Goal: Task Accomplishment & Management: Manage account settings

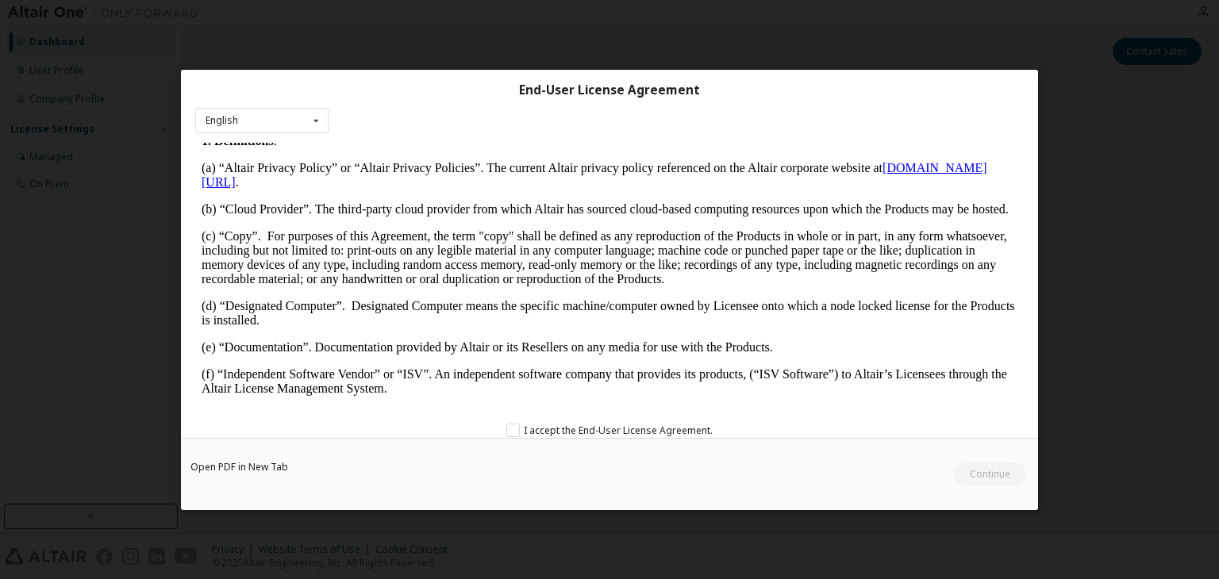
scroll to position [414, 0]
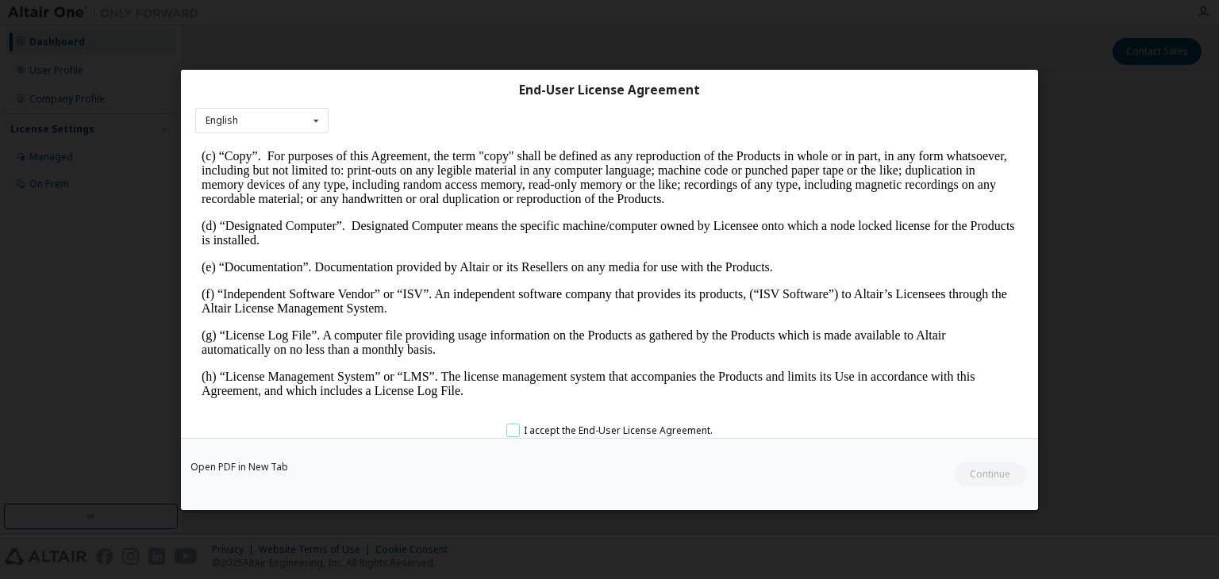
click at [512, 429] on label "I accept the End-User License Agreement." at bounding box center [609, 429] width 206 height 13
click at [971, 479] on button "Continue" at bounding box center [989, 475] width 74 height 24
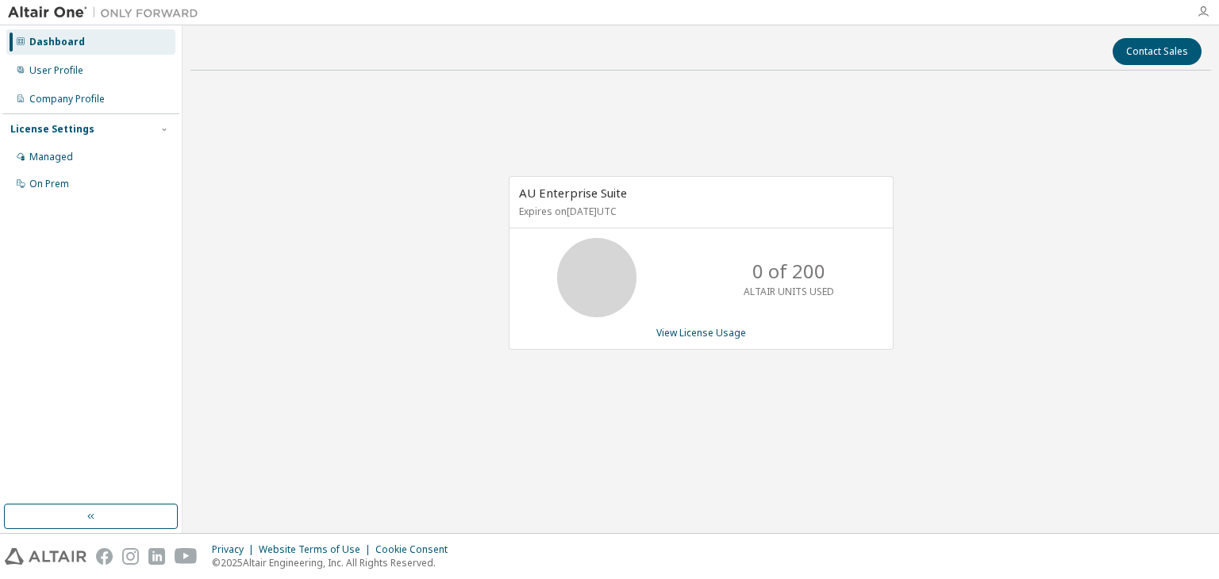
click at [1205, 10] on icon "button" at bounding box center [1202, 12] width 13 height 13
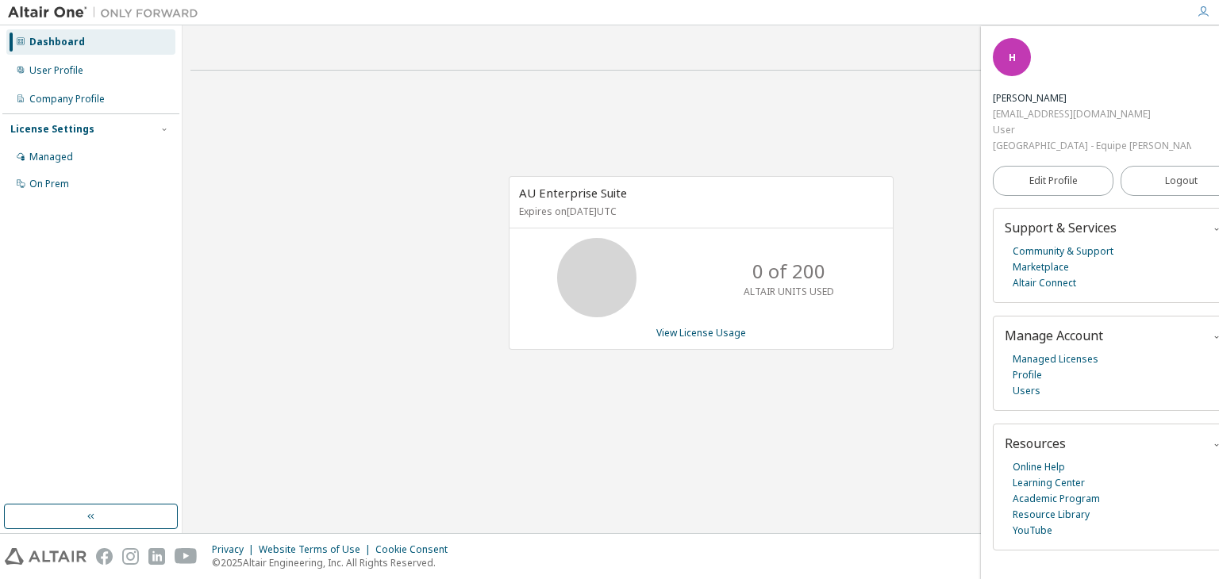
click at [720, 135] on div "AU Enterprise Suite Expires on May 29, 2026 UTC 0 of 200 ALTAIR UNITS USED View…" at bounding box center [700, 271] width 1020 height 377
click at [40, 60] on div "User Profile" at bounding box center [90, 70] width 169 height 25
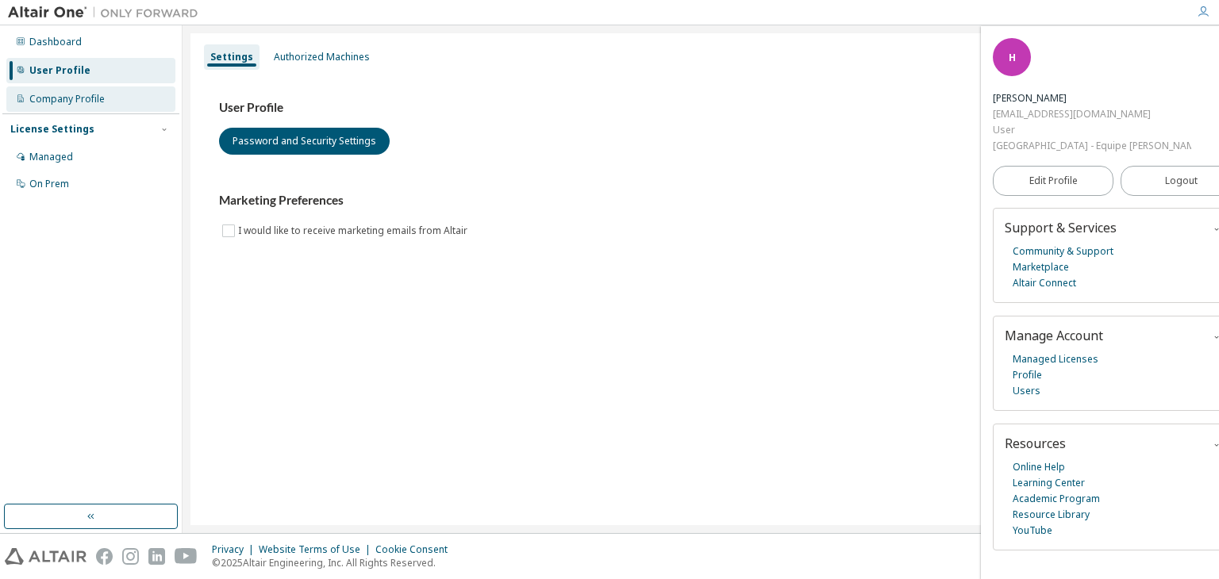
click at [54, 99] on div "Company Profile" at bounding box center [66, 99] width 75 height 13
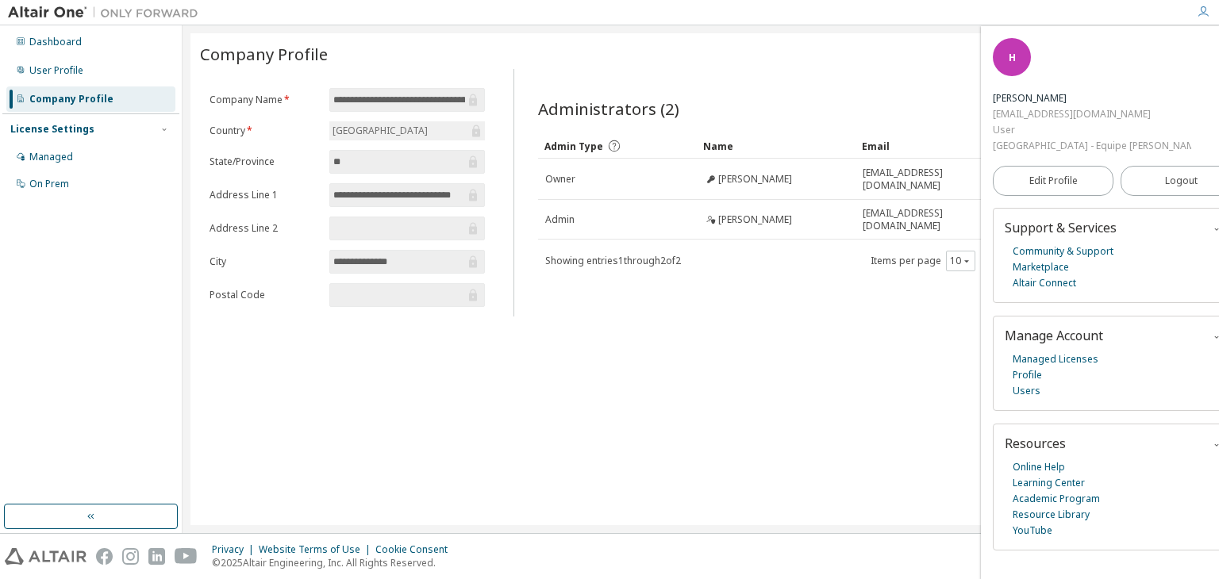
click at [969, 45] on div "Company Profile" at bounding box center [700, 54] width 1001 height 22
click at [996, 48] on div "H Henrique Vagos hmvagos@gmail.com User Universidade Federal do Rio de Janeiro …" at bounding box center [1116, 96] width 248 height 116
drag, startPoint x: 988, startPoint y: 35, endPoint x: 1016, endPoint y: 39, distance: 28.0
click at [1016, 39] on div "H Henrique Vagos hmvagos@gmail.com User Universidade Federal do Rio de Janeiro …" at bounding box center [1117, 302] width 272 height 553
click at [963, 99] on div "Administrators (2)" at bounding box center [857, 109] width 639 height 22
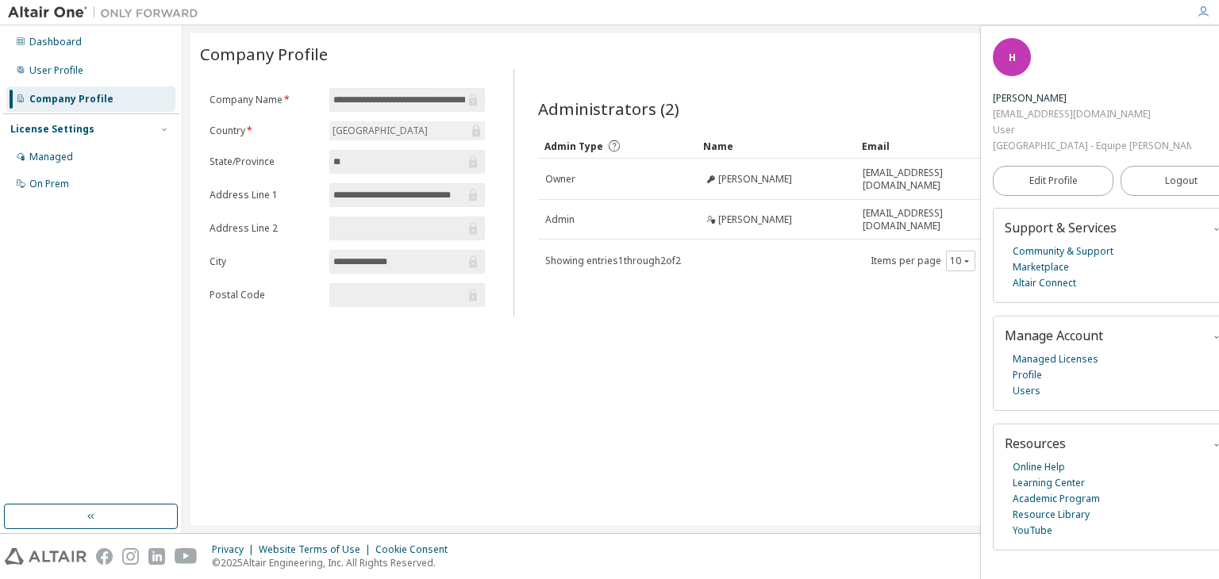
drag, startPoint x: 1032, startPoint y: 266, endPoint x: 279, endPoint y: 537, distance: 800.3
click at [279, 537] on div "Privacy Website Terms of Use Cookie Consent © 2025 Altair Engineering, Inc. All…" at bounding box center [609, 556] width 1219 height 45
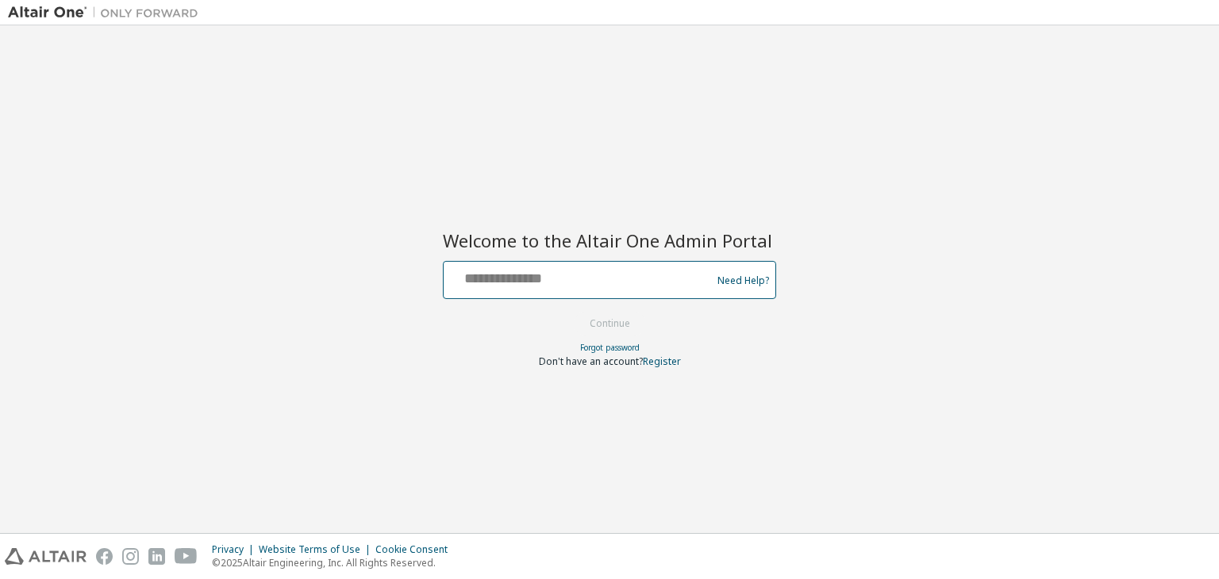
click at [469, 286] on input "text" at bounding box center [579, 276] width 259 height 23
type input "**********"
click at [593, 314] on button "Continue" at bounding box center [610, 324] width 74 height 24
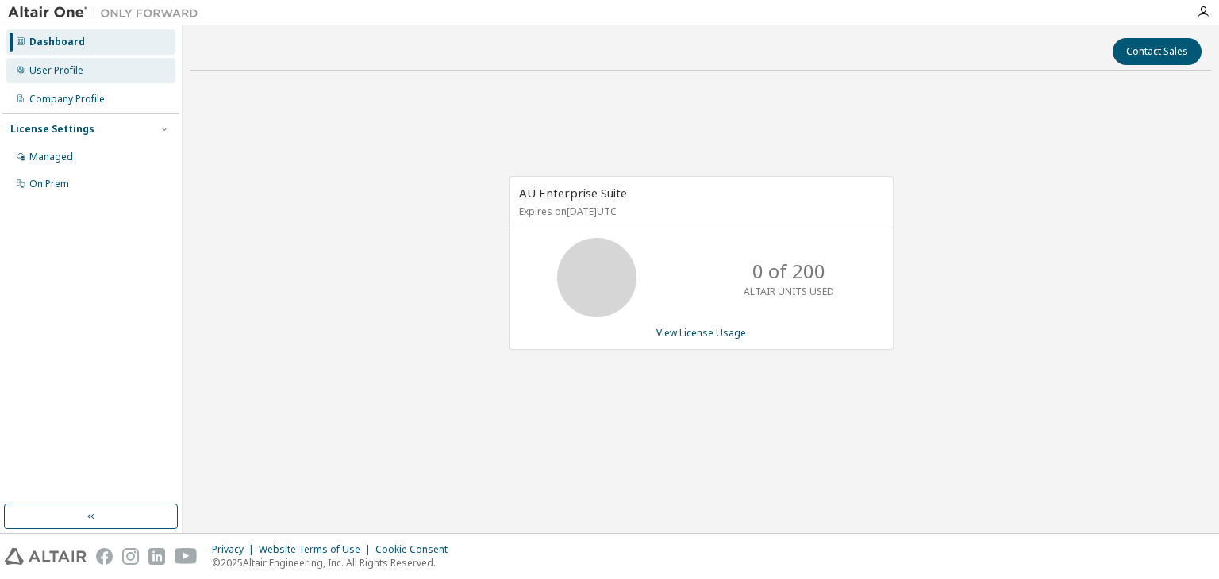
click at [62, 74] on div "User Profile" at bounding box center [56, 70] width 54 height 13
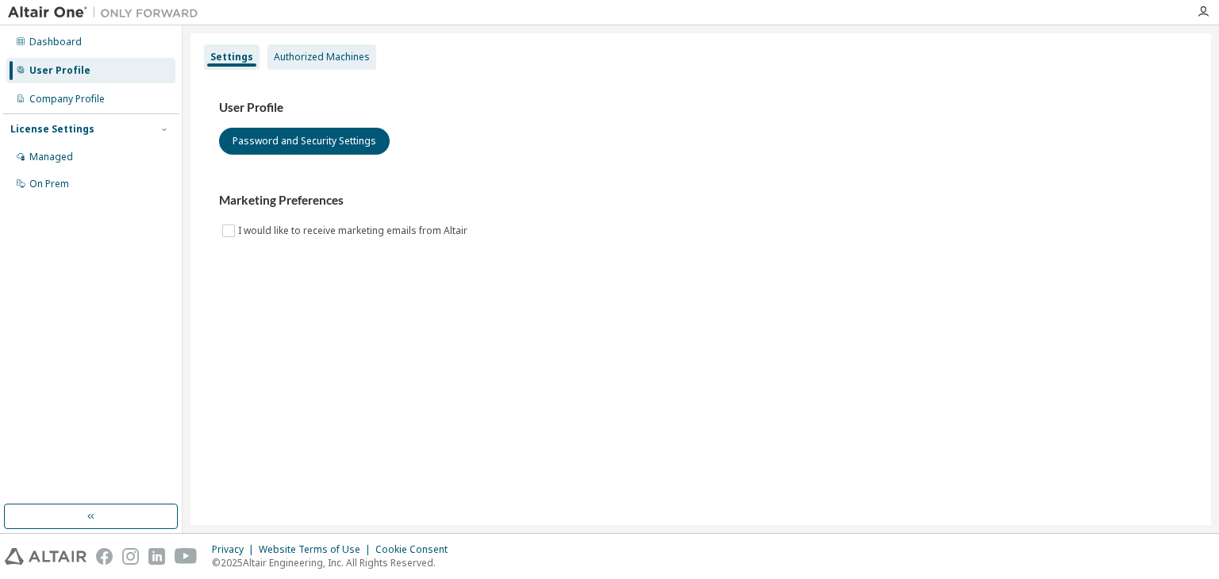
click at [290, 55] on div "Authorized Machines" at bounding box center [322, 57] width 96 height 13
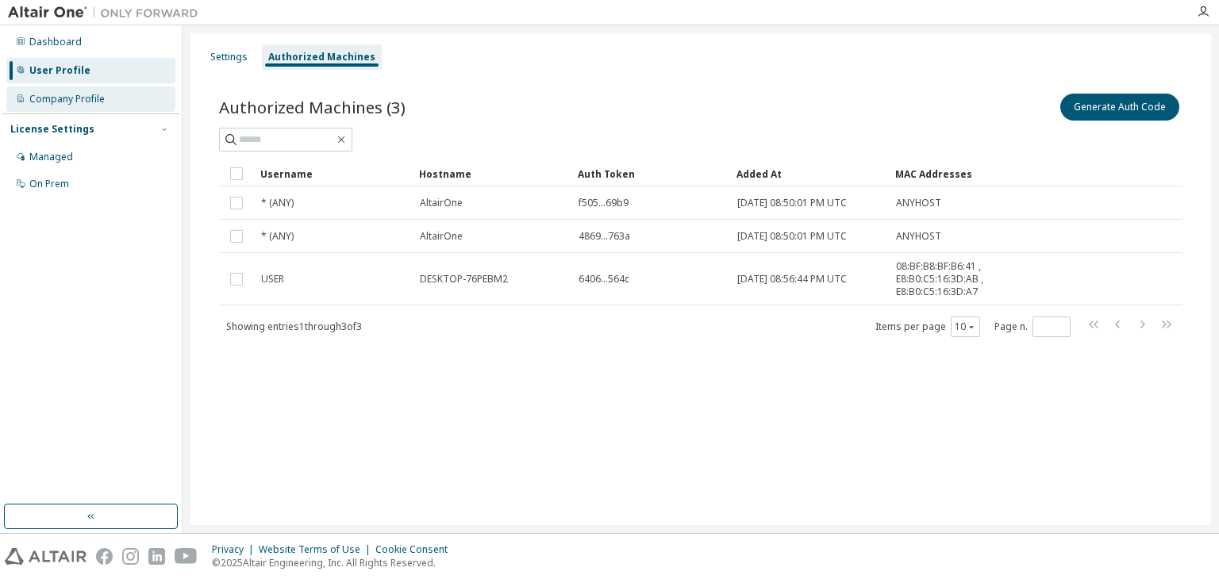
click at [77, 96] on div "Company Profile" at bounding box center [66, 99] width 75 height 13
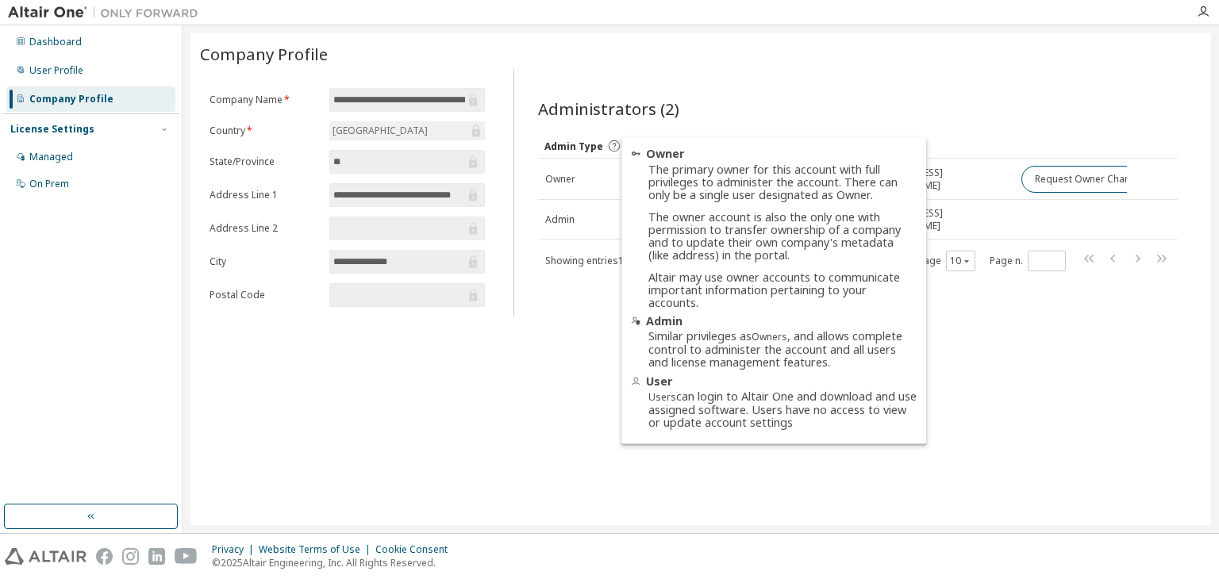
click at [612, 144] on icon at bounding box center [613, 145] width 11 height 11
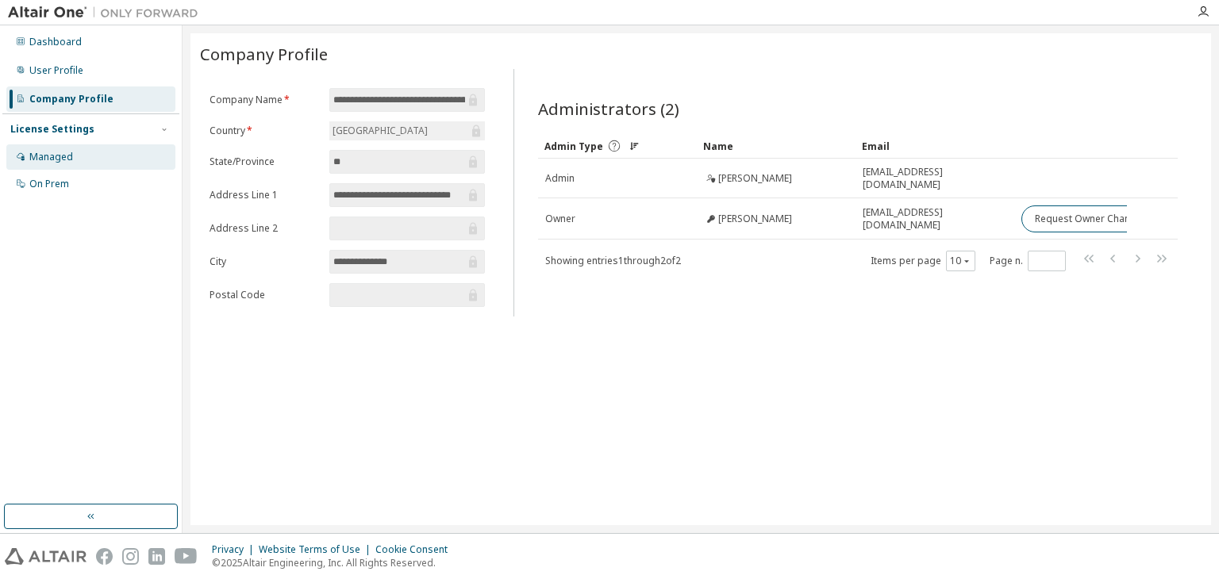
click at [67, 160] on div "Managed" at bounding box center [51, 157] width 44 height 13
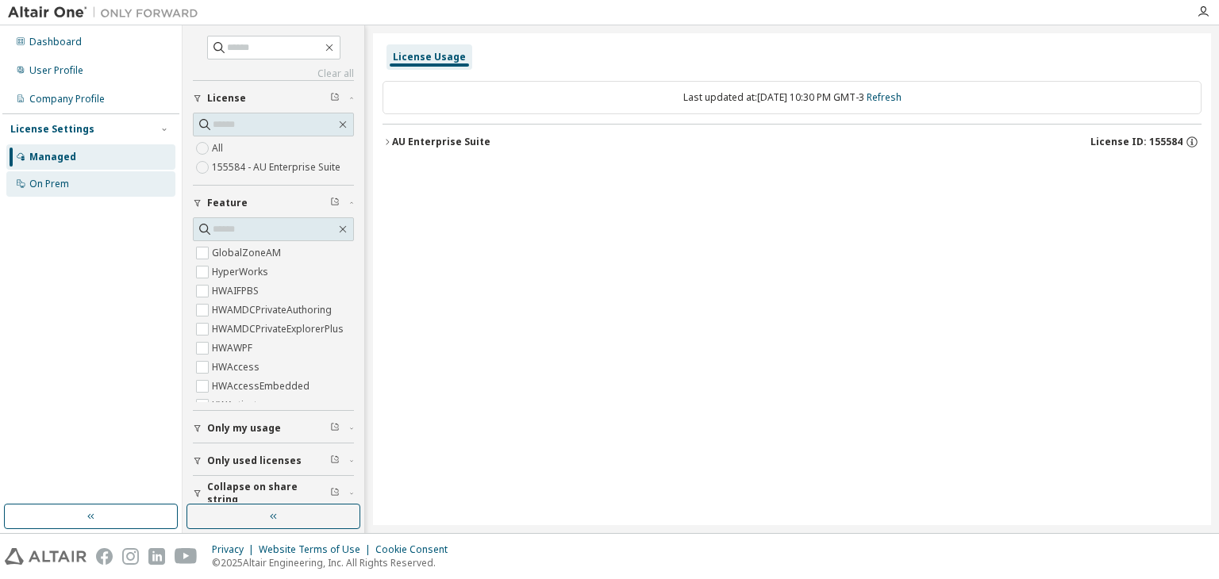
click at [78, 175] on div "On Prem" at bounding box center [90, 183] width 169 height 25
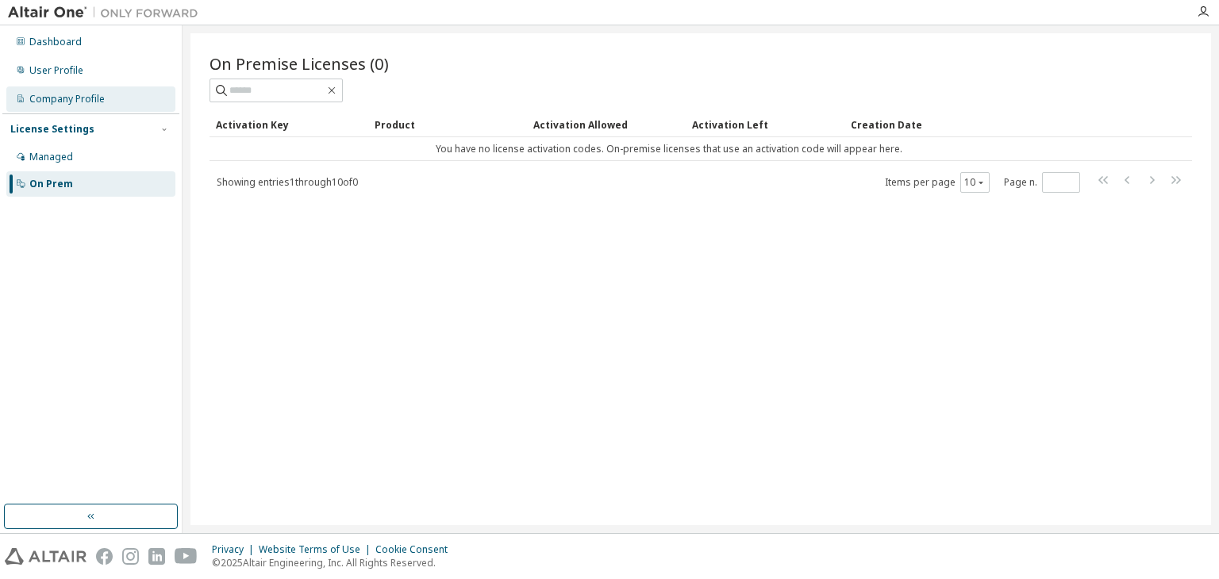
click at [56, 109] on div "Company Profile" at bounding box center [90, 98] width 169 height 25
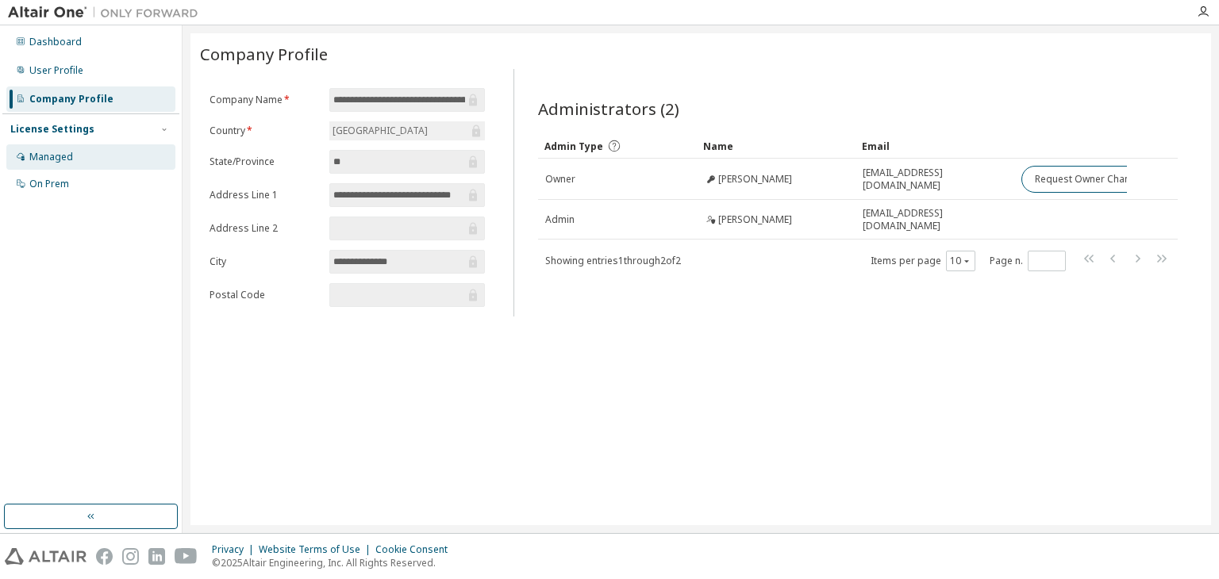
click at [83, 159] on div "Managed" at bounding box center [90, 156] width 169 height 25
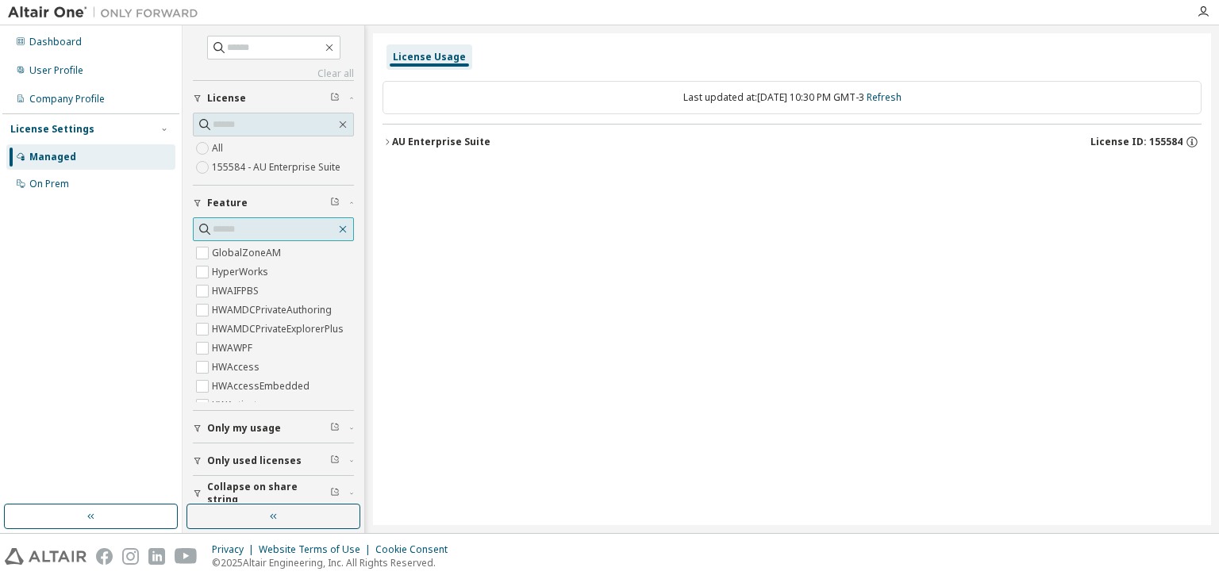
click at [336, 225] on icon "button" at bounding box center [342, 229] width 13 height 13
click at [198, 425] on icon "button" at bounding box center [198, 429] width 10 height 10
click at [248, 461] on div "Yes No" at bounding box center [273, 462] width 161 height 38
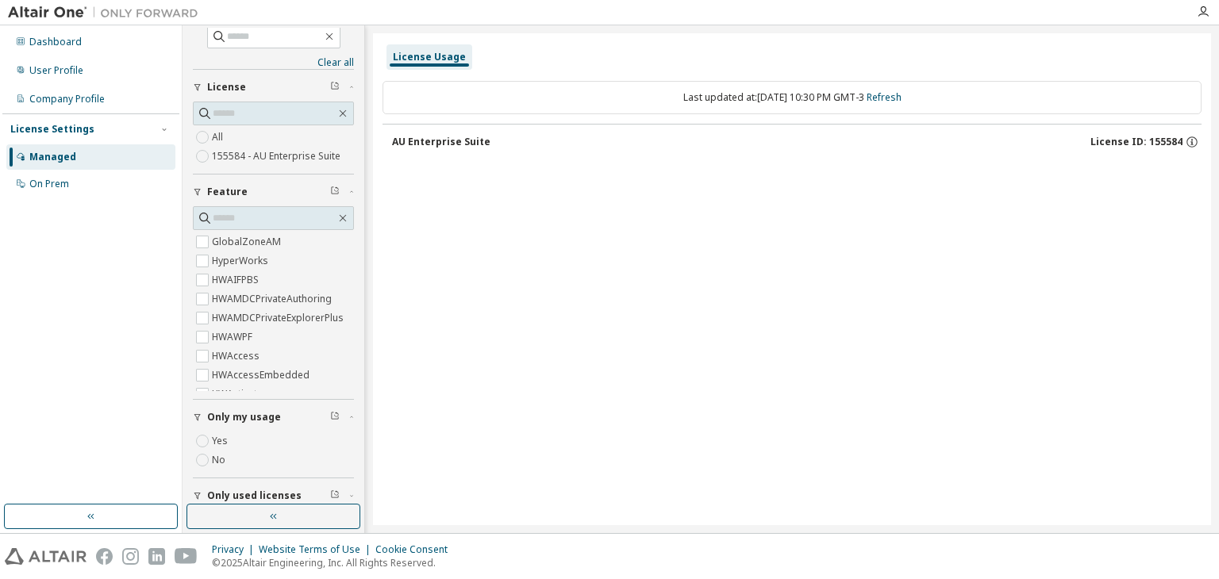
scroll to position [6, 0]
click at [1210, 14] on div at bounding box center [1203, 12] width 32 height 13
click at [1195, 17] on div at bounding box center [1203, 12] width 32 height 13
click at [1201, 16] on icon "button" at bounding box center [1202, 12] width 13 height 13
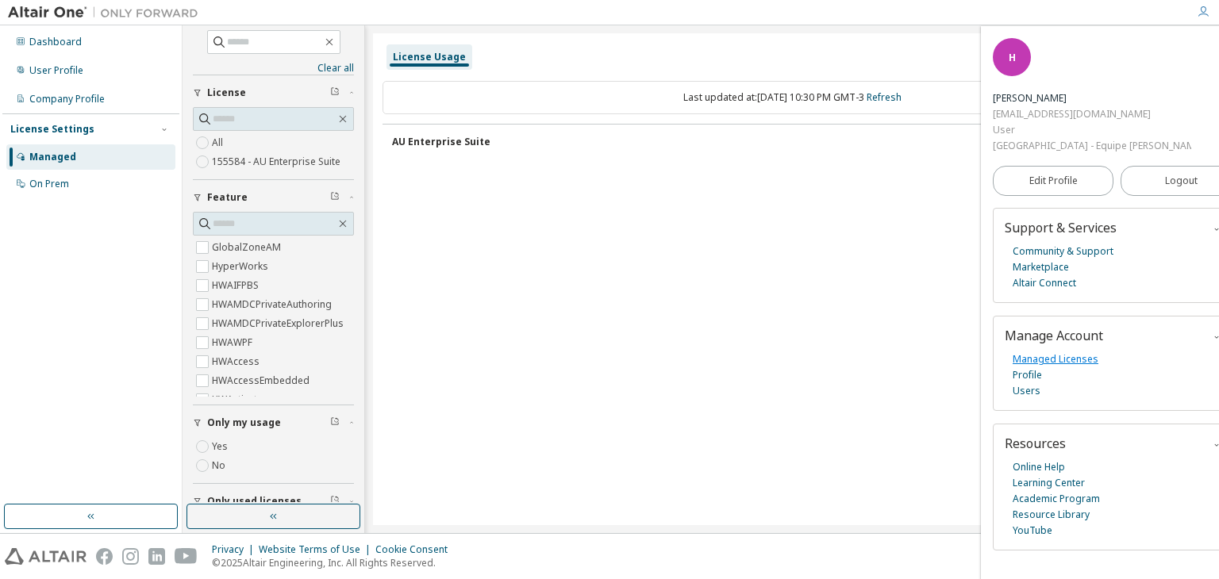
click at [1015, 351] on link "Managed Licenses" at bounding box center [1055, 359] width 86 height 16
click at [1035, 351] on link "Managed Licenses" at bounding box center [1055, 359] width 86 height 16
click at [1181, 166] on button "Logout" at bounding box center [1180, 181] width 121 height 30
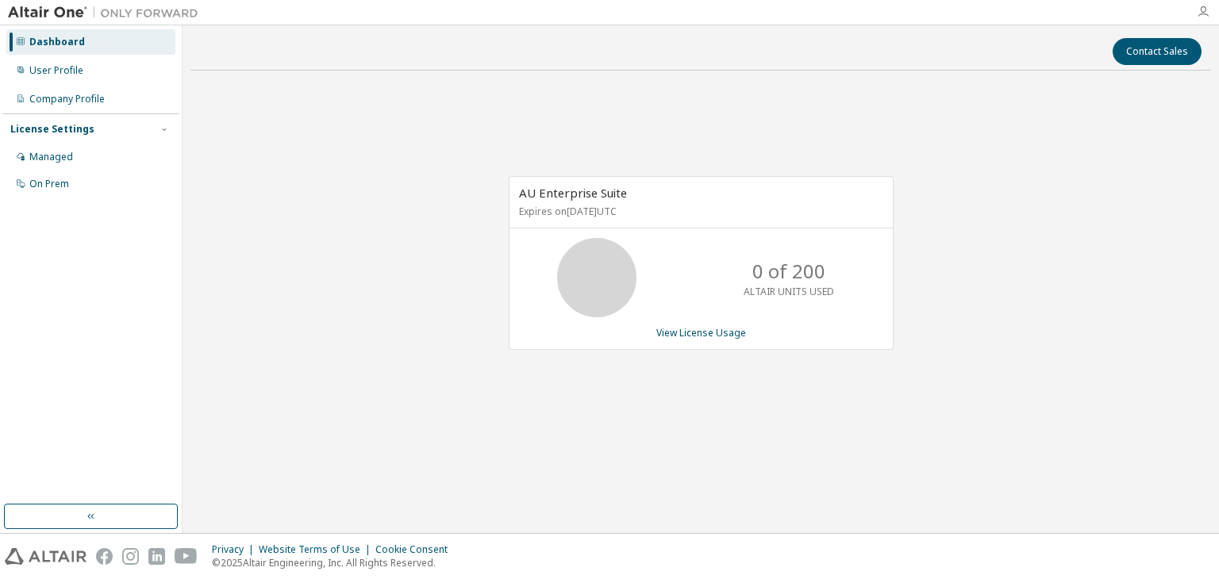
click at [1202, 14] on icon "button" at bounding box center [1202, 12] width 13 height 13
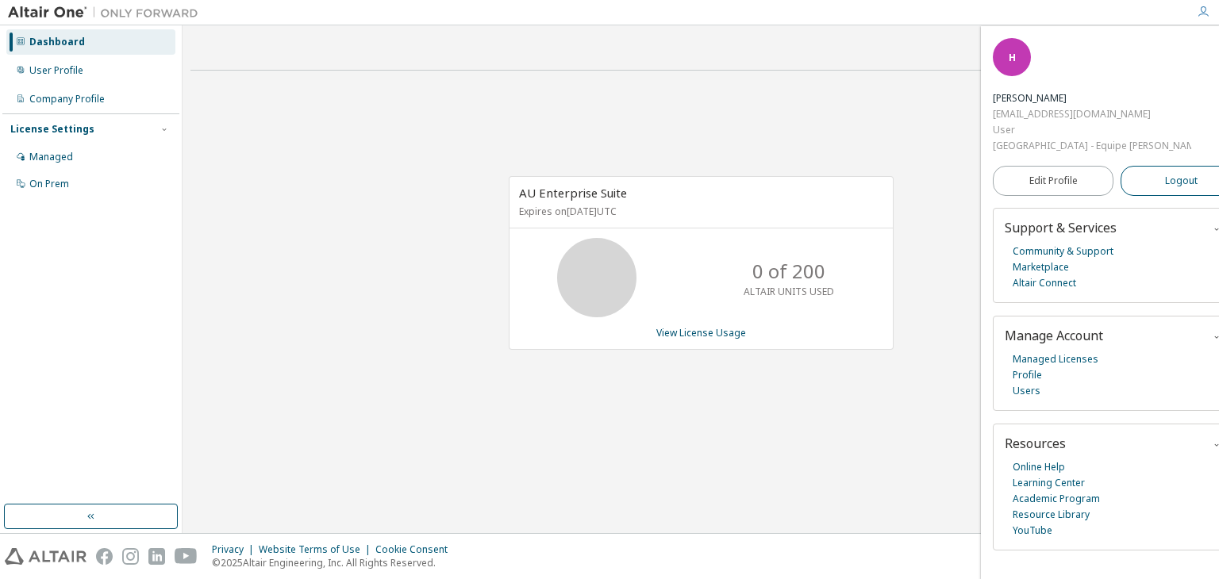
click at [1175, 166] on button "Logout" at bounding box center [1180, 181] width 121 height 30
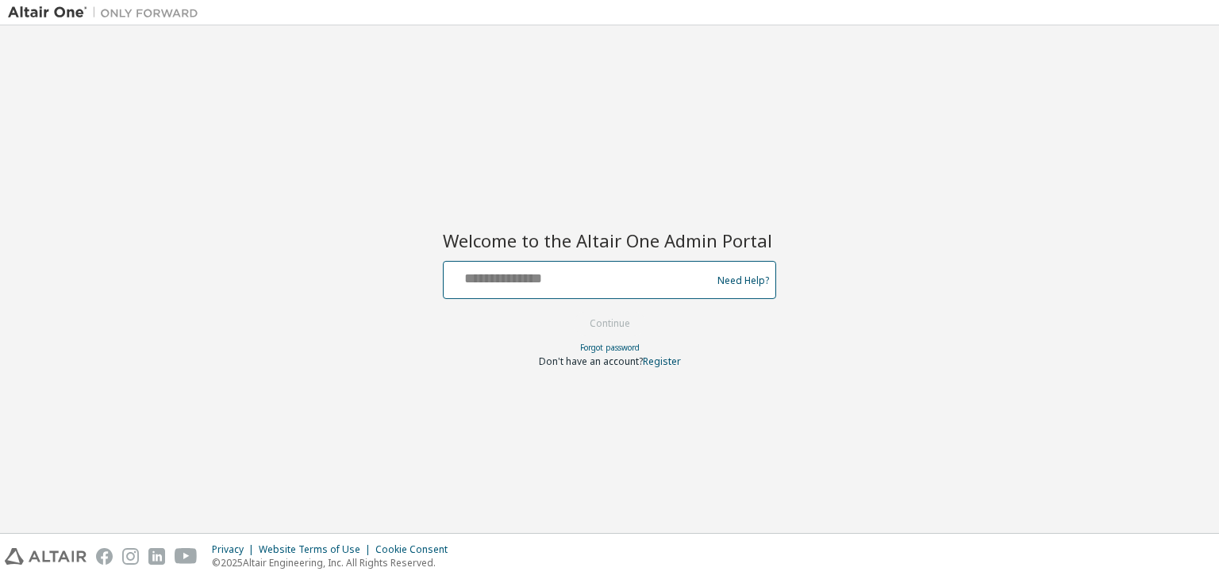
click at [470, 275] on input "text" at bounding box center [579, 276] width 259 height 23
click at [463, 276] on input "text" at bounding box center [579, 276] width 259 height 23
type input "**********"
click at [603, 325] on button "Continue" at bounding box center [610, 324] width 74 height 24
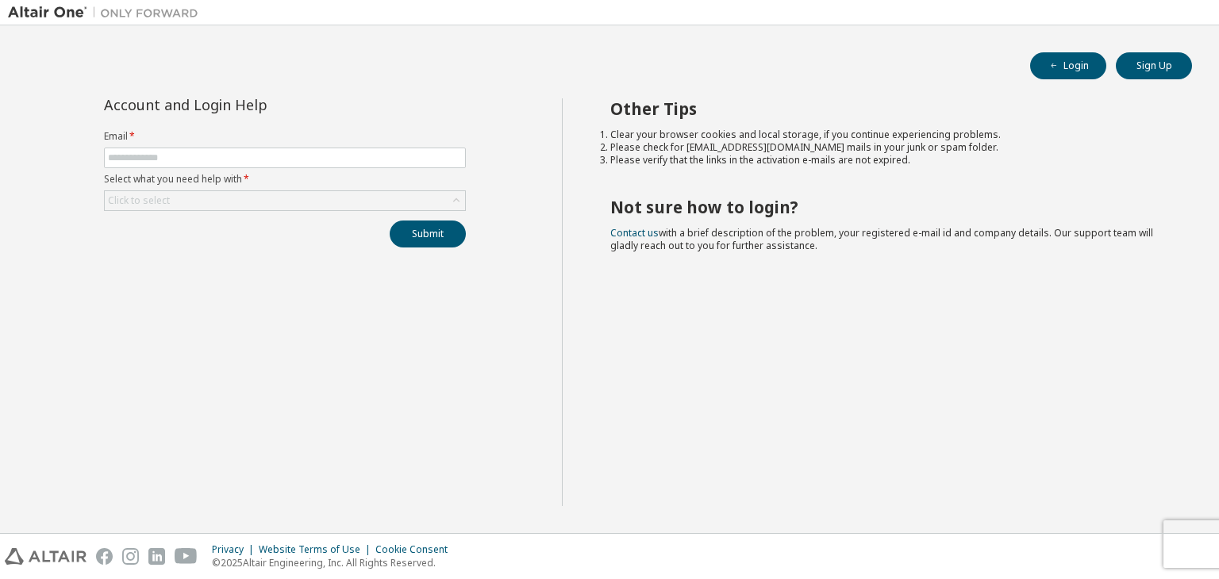
click at [265, 146] on form "Email * Select what you need help with * Click to select" at bounding box center [285, 170] width 362 height 81
click at [264, 182] on label "Select what you need help with *" at bounding box center [285, 179] width 362 height 13
click at [251, 148] on span at bounding box center [285, 158] width 362 height 21
click at [254, 149] on span at bounding box center [285, 158] width 362 height 21
click at [254, 152] on input "text" at bounding box center [285, 158] width 354 height 13
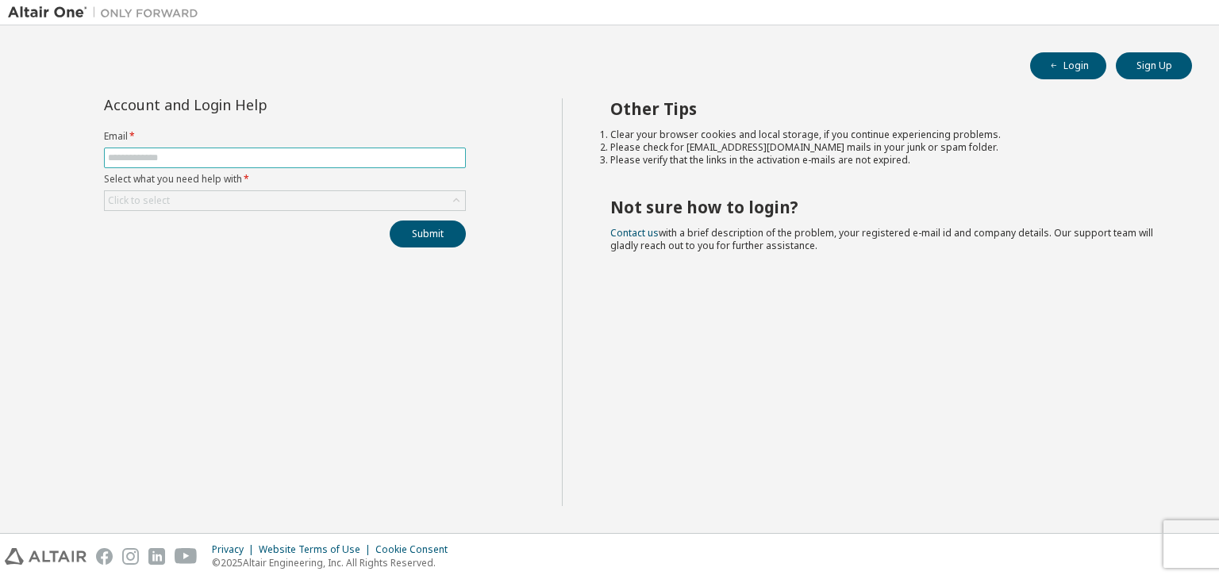
type input "**********"
click at [209, 185] on label "Select what you need help with *" at bounding box center [285, 179] width 362 height 13
click at [214, 198] on div "Click to select" at bounding box center [285, 200] width 360 height 19
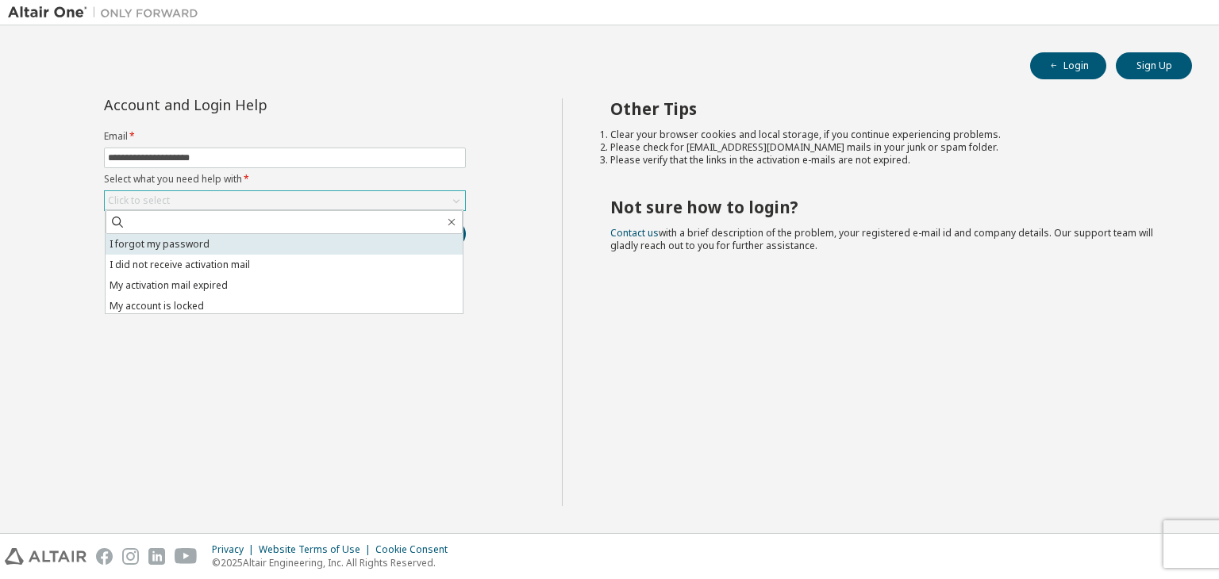
click at [186, 242] on li "I forgot my password" at bounding box center [284, 244] width 357 height 21
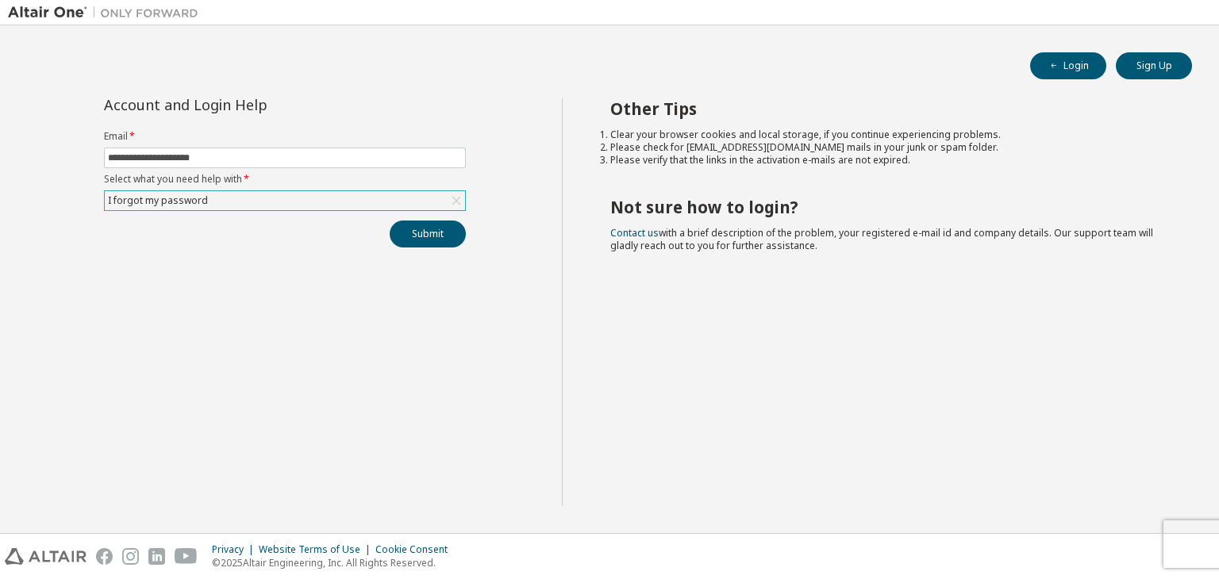
drag, startPoint x: 588, startPoint y: 132, endPoint x: 892, endPoint y: 170, distance: 306.1
click at [892, 170] on div "Other Tips Clear your browser cookies and local storage, if you continue experi…" at bounding box center [887, 302] width 650 height 408
click at [432, 235] on button "Submit" at bounding box center [428, 234] width 76 height 27
click at [1188, 535] on icon "button" at bounding box center [1185, 536] width 10 height 10
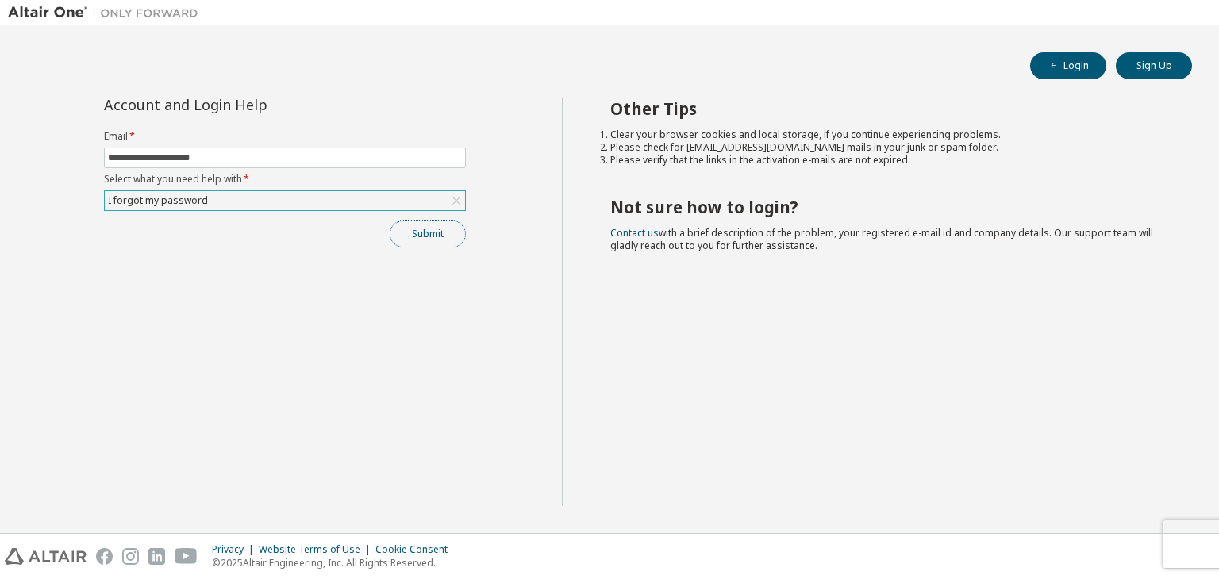
click at [414, 235] on button "Submit" at bounding box center [428, 234] width 76 height 27
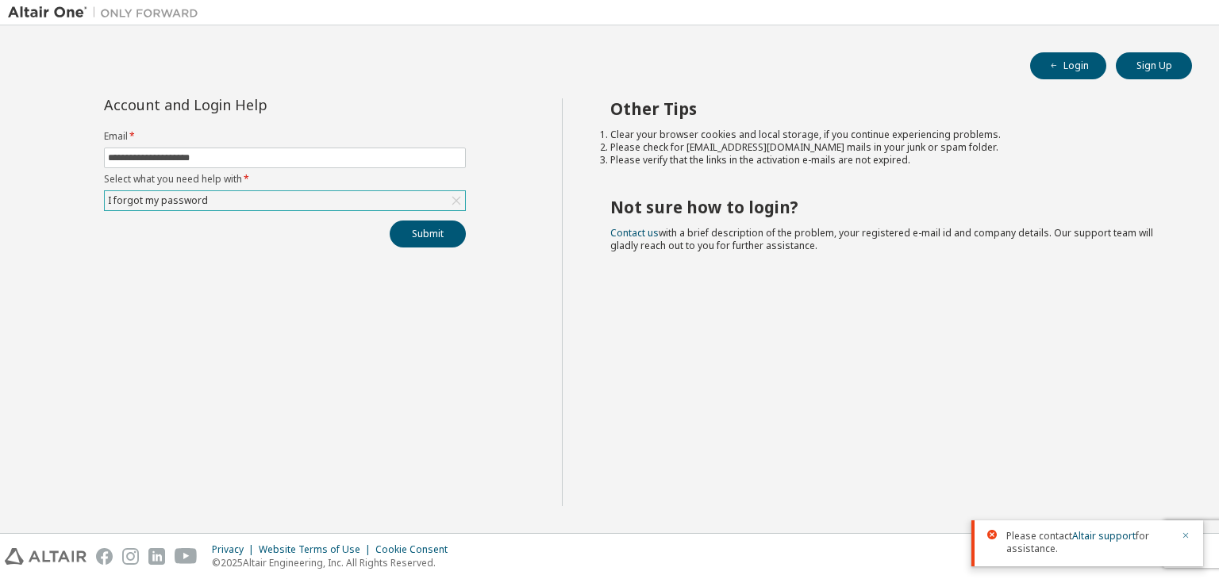
click at [1189, 534] on icon "button" at bounding box center [1185, 536] width 10 height 10
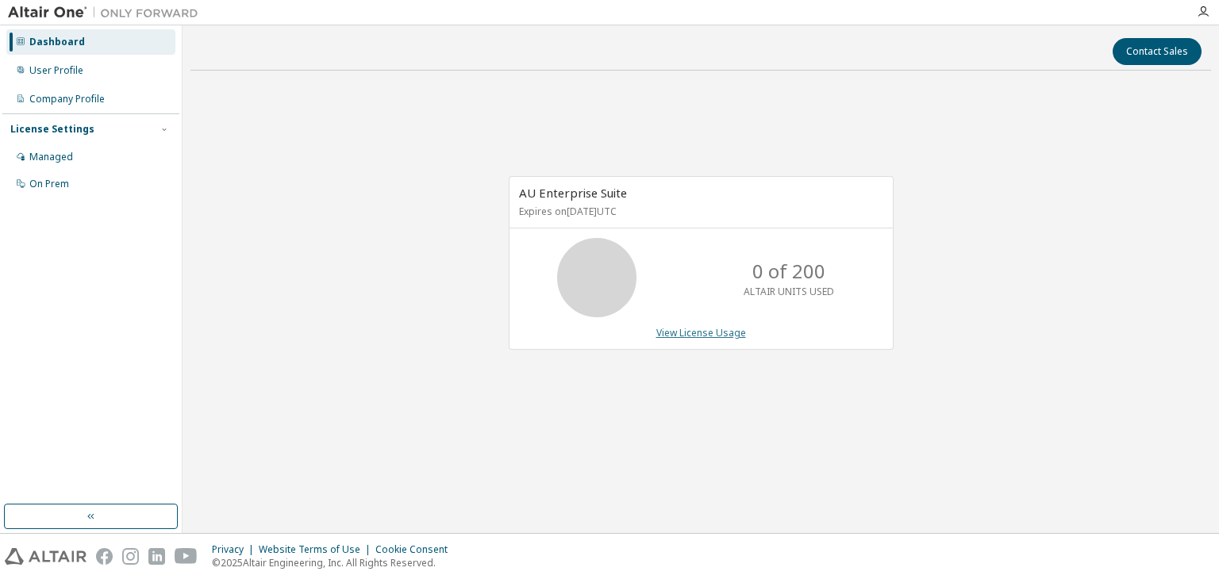
click at [700, 338] on link "View License Usage" at bounding box center [701, 332] width 90 height 13
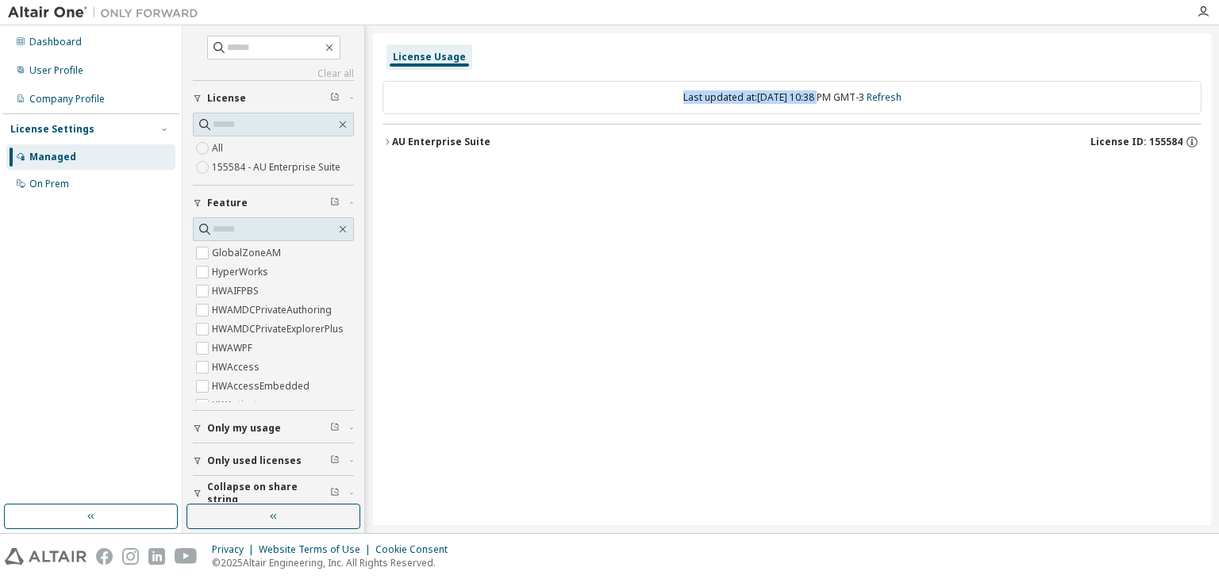
drag, startPoint x: 663, startPoint y: 93, endPoint x: 805, endPoint y: 97, distance: 142.1
click at [805, 97] on div "Last updated at: Tue 2025-09-30 10:38 PM GMT-3 Refresh" at bounding box center [791, 97] width 819 height 33
click at [812, 102] on div "Last updated at: Tue 2025-09-30 10:38 PM GMT-3 Refresh" at bounding box center [791, 97] width 819 height 33
click at [1187, 140] on icon "button" at bounding box center [1191, 141] width 11 height 11
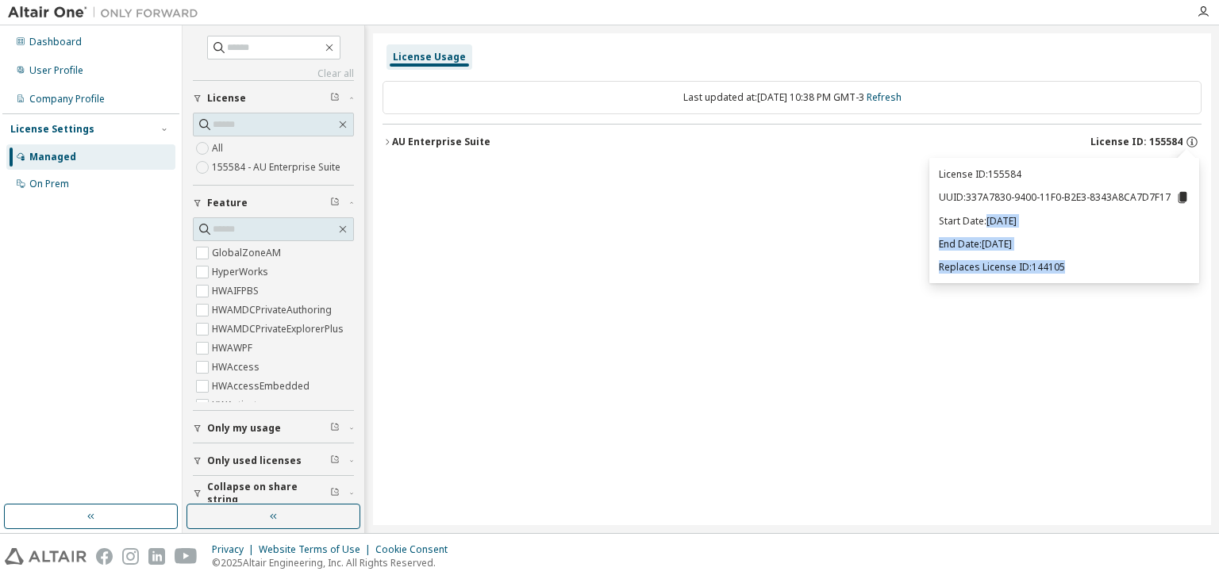
drag, startPoint x: 988, startPoint y: 222, endPoint x: 1076, endPoint y: 269, distance: 99.0
click at [1076, 269] on div "License ID: 155584 UUID: 337A7830-9400-11F0-B2E3-8343A8CA7D7F17 Start Date: 202…" at bounding box center [1064, 221] width 270 height 126
click at [1045, 307] on div "License Usage Last updated at: Tue 2025-09-30 10:38 PM GMT-3 Refresh AU Enterpr…" at bounding box center [792, 279] width 838 height 492
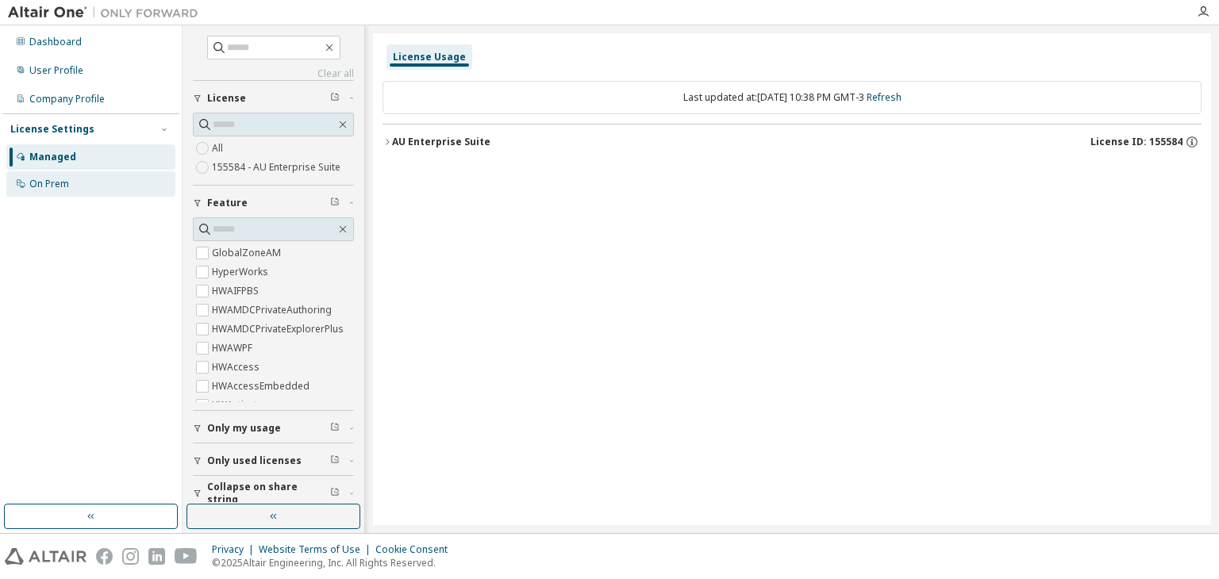
click at [92, 175] on div "On Prem" at bounding box center [90, 183] width 169 height 25
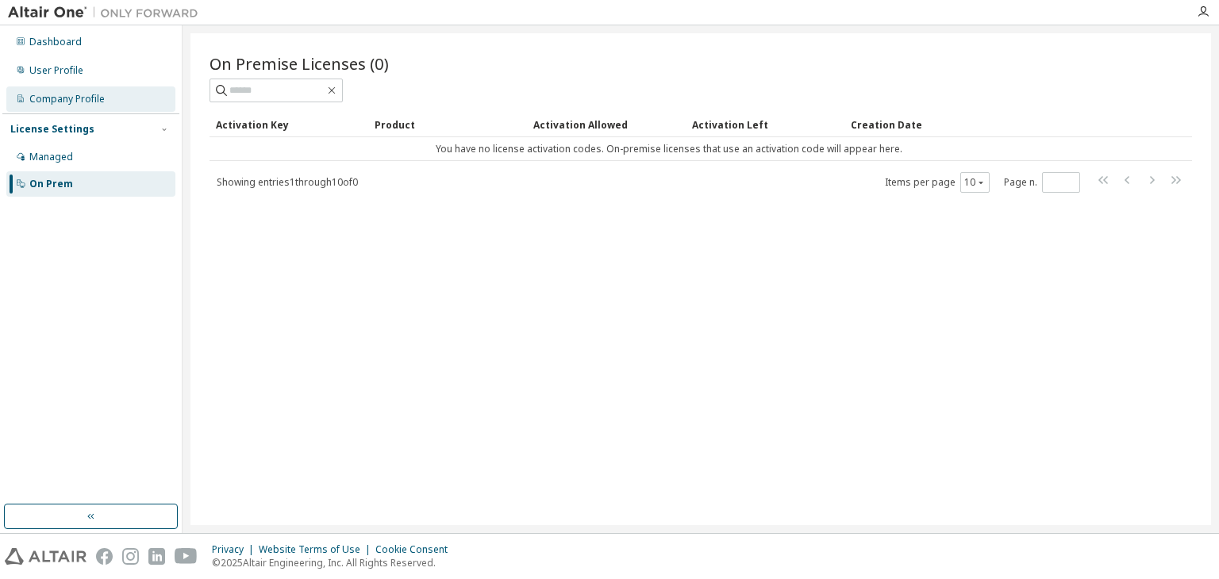
click at [64, 103] on div "Company Profile" at bounding box center [66, 99] width 75 height 13
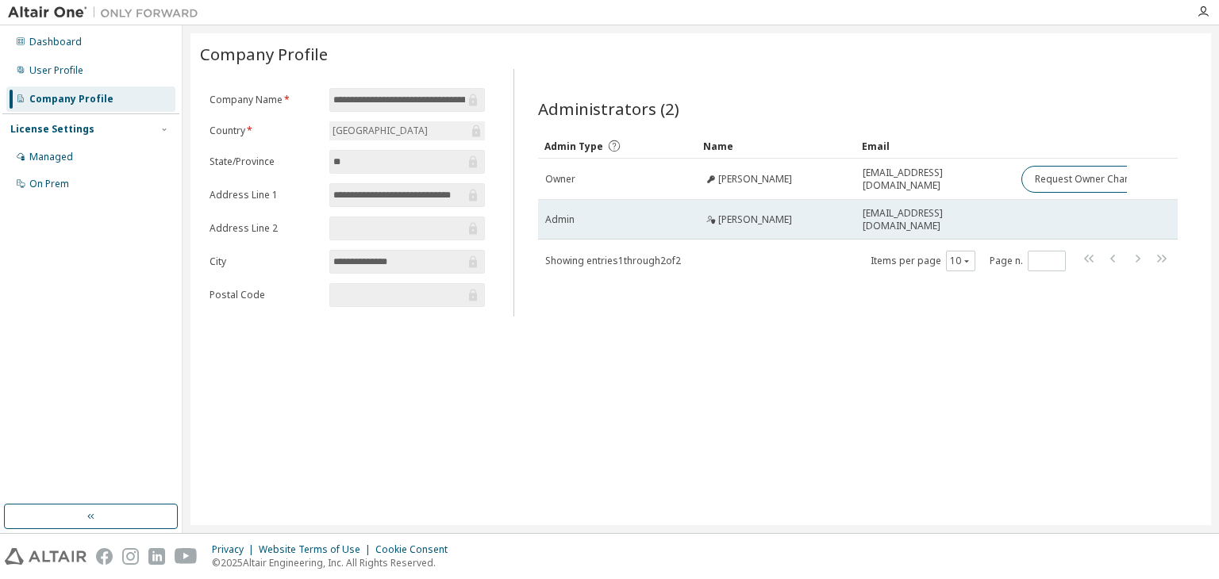
click at [932, 207] on td "eformula@poli.ufrj.br" at bounding box center [934, 220] width 159 height 40
click at [848, 213] on td "Diogo Daher" at bounding box center [776, 220] width 159 height 40
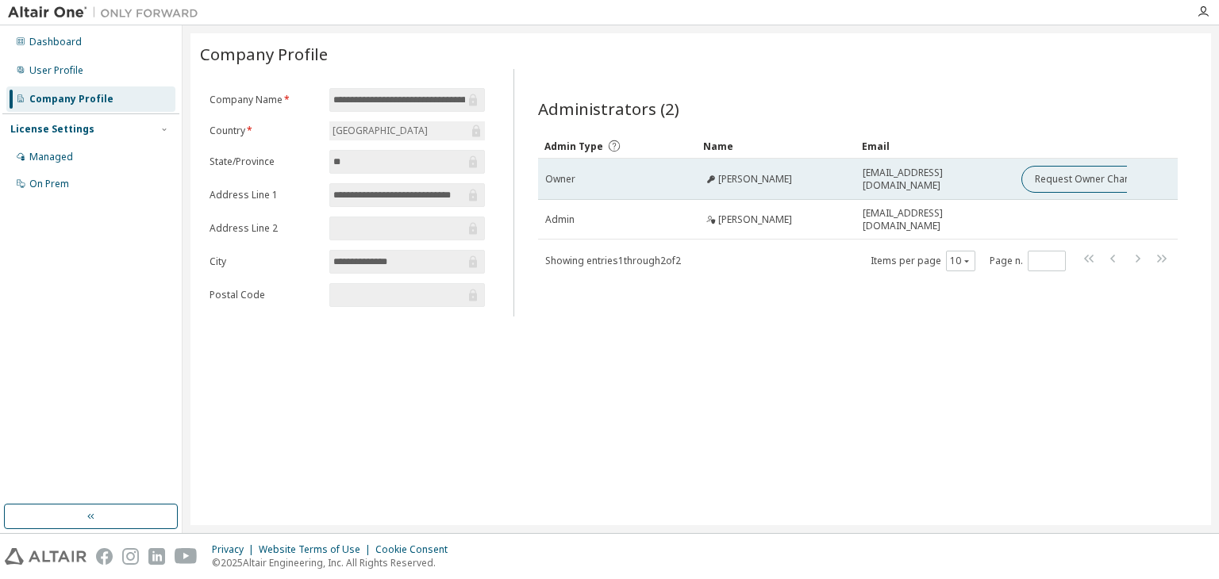
click at [762, 182] on span "Henrique Maciel Vagos" at bounding box center [755, 179] width 74 height 13
drag, startPoint x: 851, startPoint y: 177, endPoint x: 1015, endPoint y: 181, distance: 164.3
click at [1015, 181] on tr "Owner Henrique Maciel Vagos henriquevagos.20241@poli.ufrj.br Request Owner Chan…" at bounding box center [857, 179] width 639 height 41
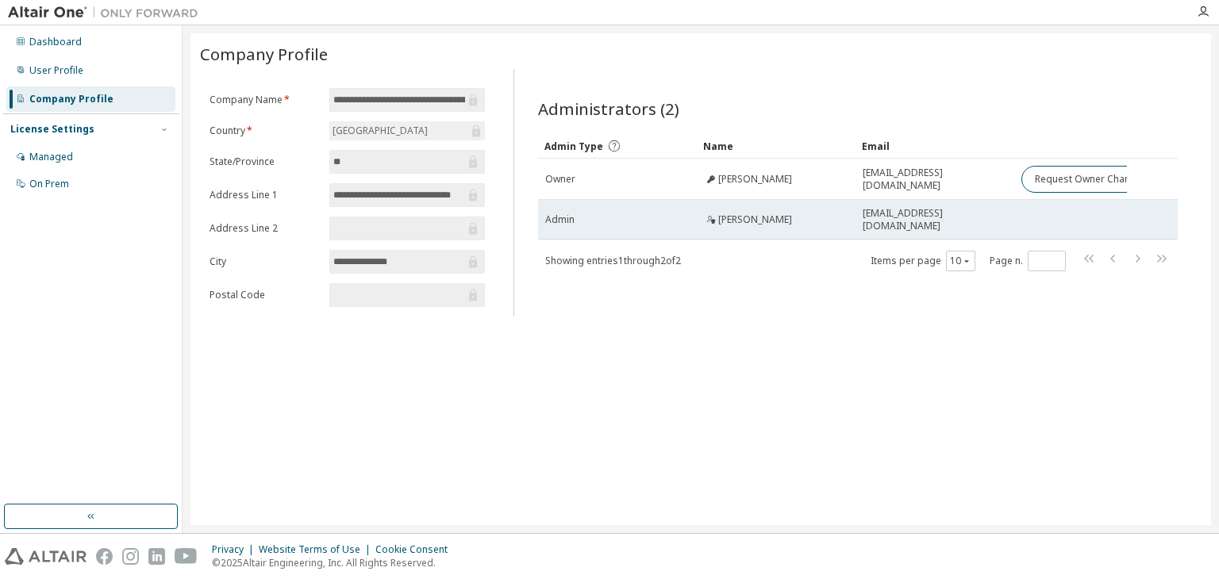
copy tr "henriquevagos.20241@poli.ufrj.br"
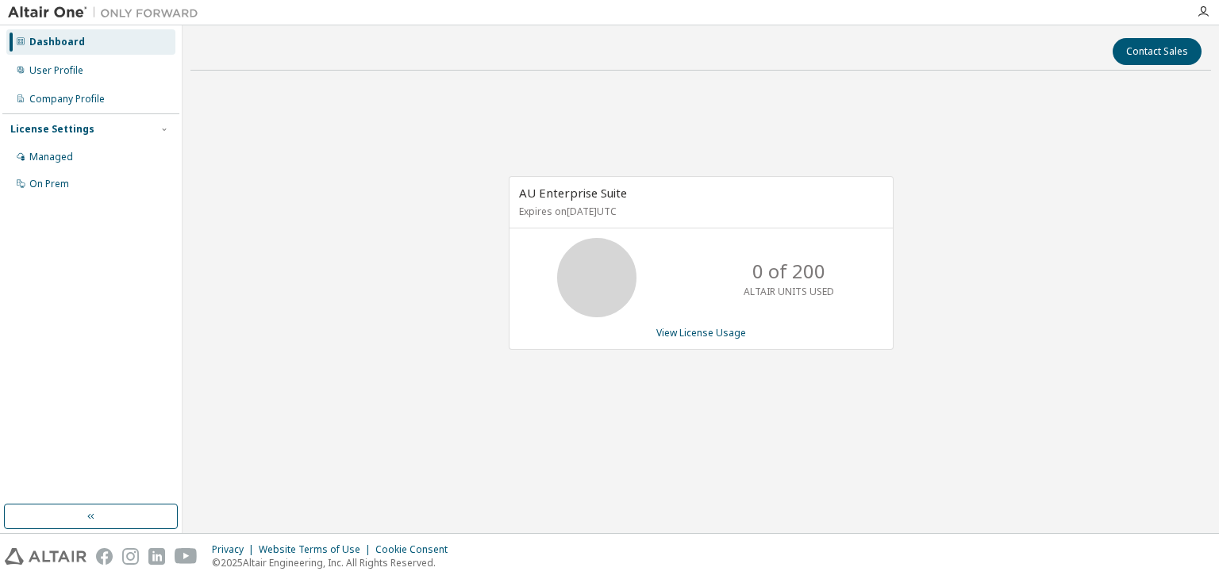
click at [1209, 12] on div at bounding box center [1203, 12] width 32 height 13
click at [1205, 14] on icon "button" at bounding box center [1202, 12] width 13 height 13
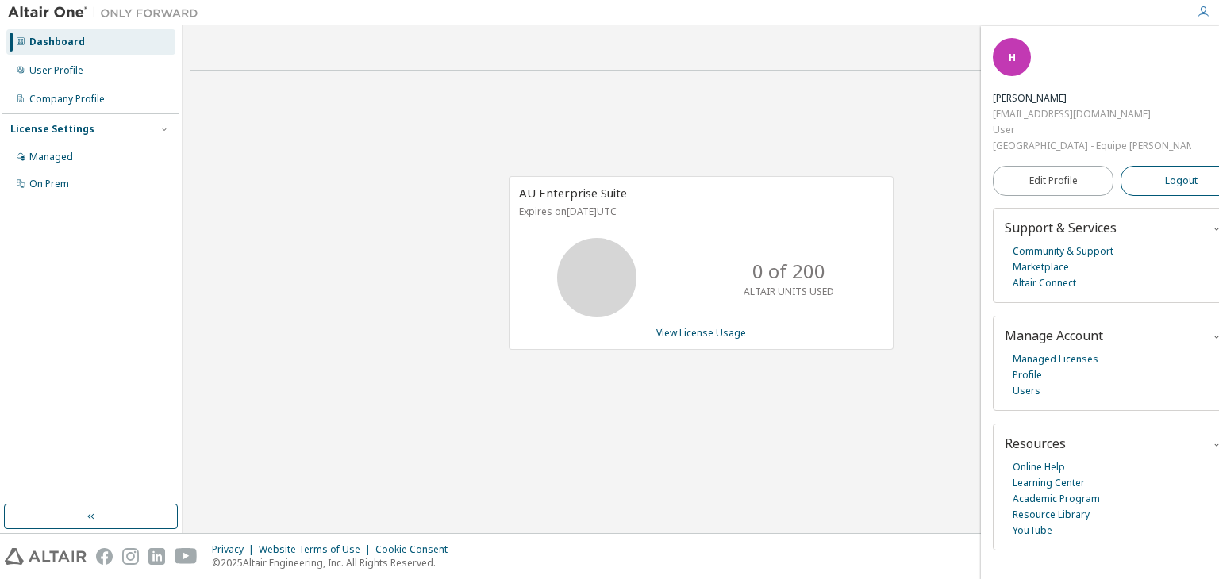
click at [1180, 166] on button "Logout" at bounding box center [1180, 181] width 121 height 30
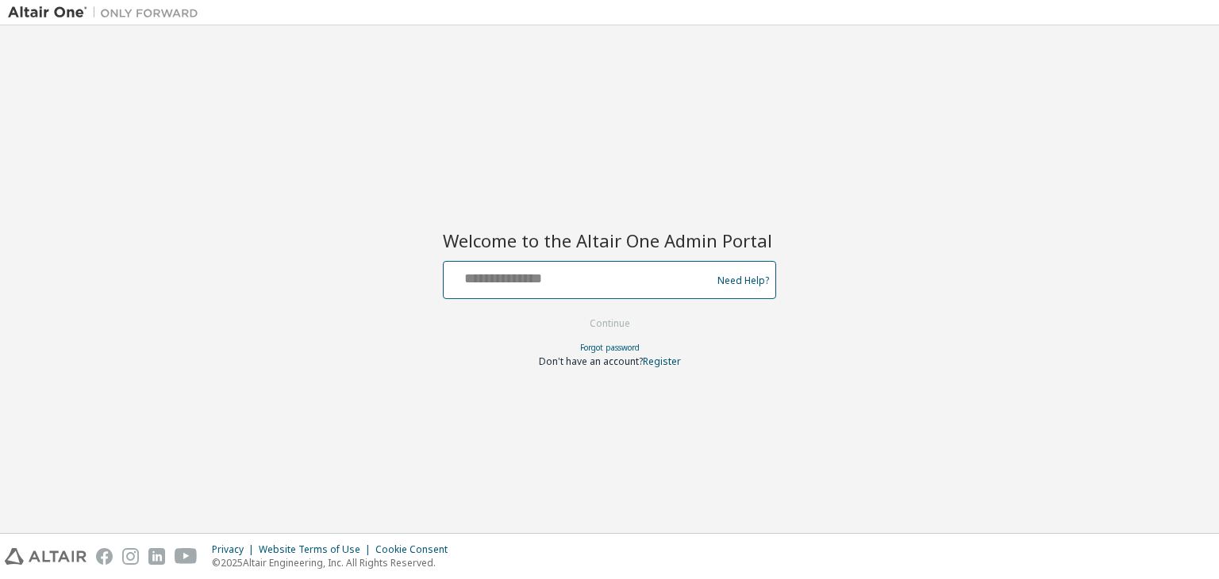
click at [504, 274] on input "text" at bounding box center [579, 276] width 259 height 23
type input "**********"
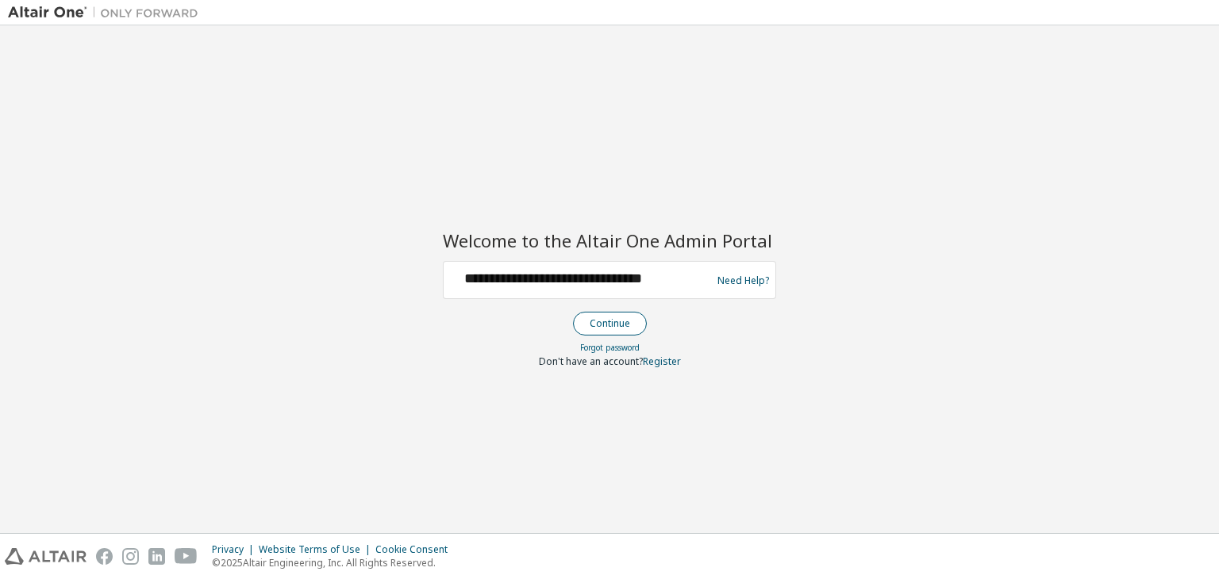
click at [617, 324] on button "Continue" at bounding box center [610, 324] width 74 height 24
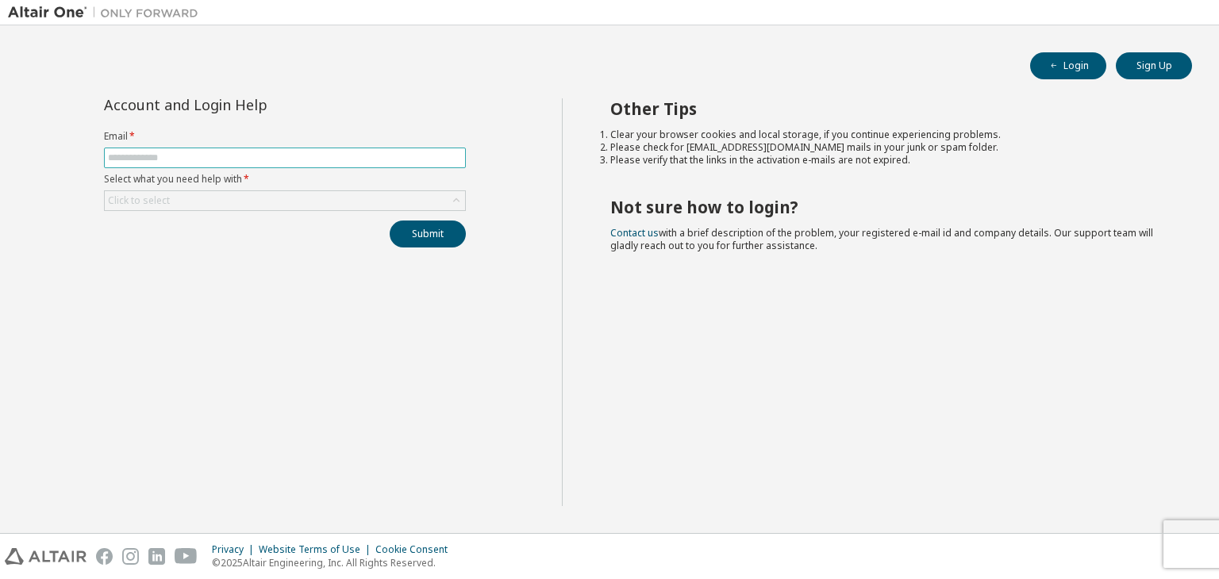
click at [300, 159] on input "text" at bounding box center [285, 158] width 354 height 13
type input "**********"
click at [260, 194] on div "Click to select" at bounding box center [285, 200] width 360 height 19
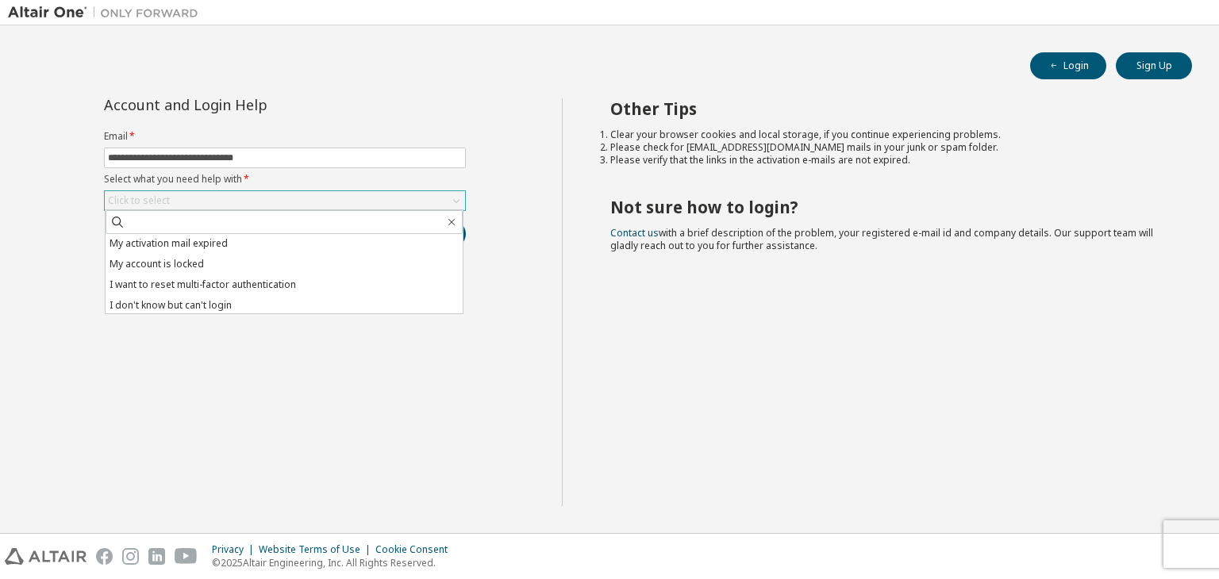
scroll to position [44, 0]
click at [286, 297] on li "I don't know but can't login" at bounding box center [284, 303] width 357 height 21
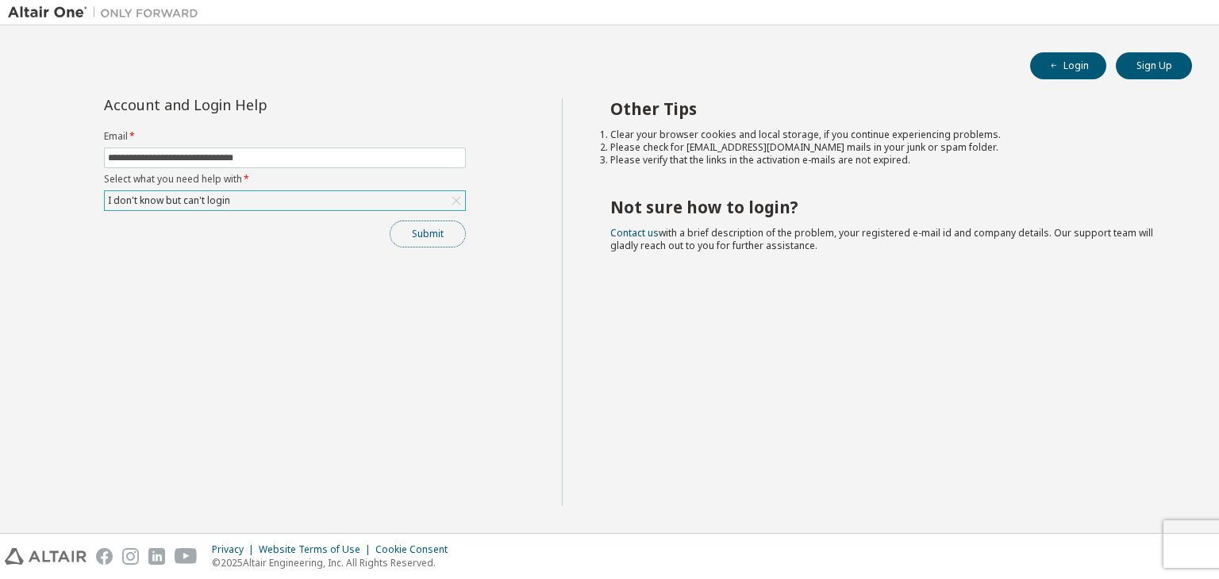
click at [427, 239] on button "Submit" at bounding box center [428, 234] width 76 height 27
